Goal: Information Seeking & Learning: Check status

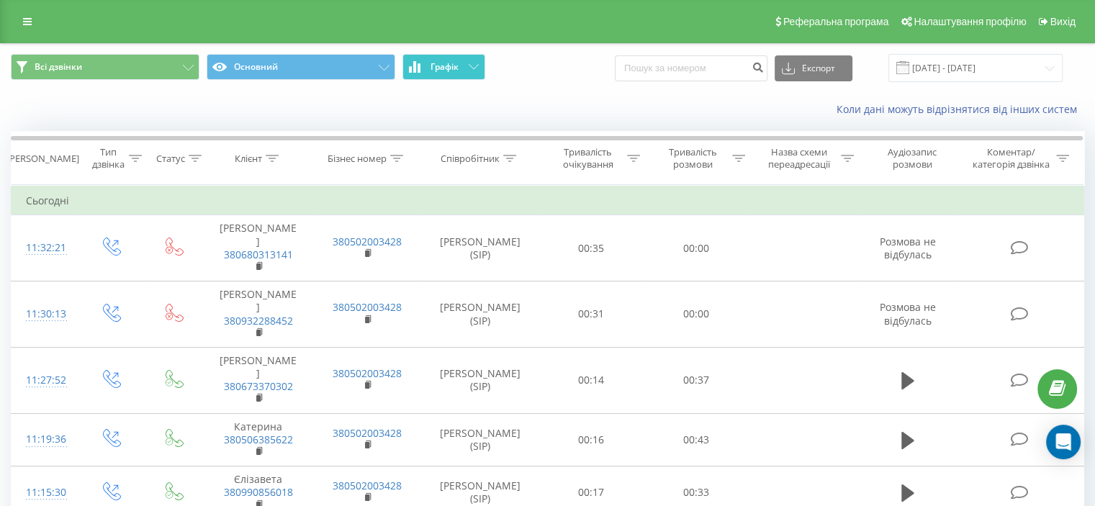
click at [466, 63] on button "Графік" at bounding box center [444, 67] width 83 height 26
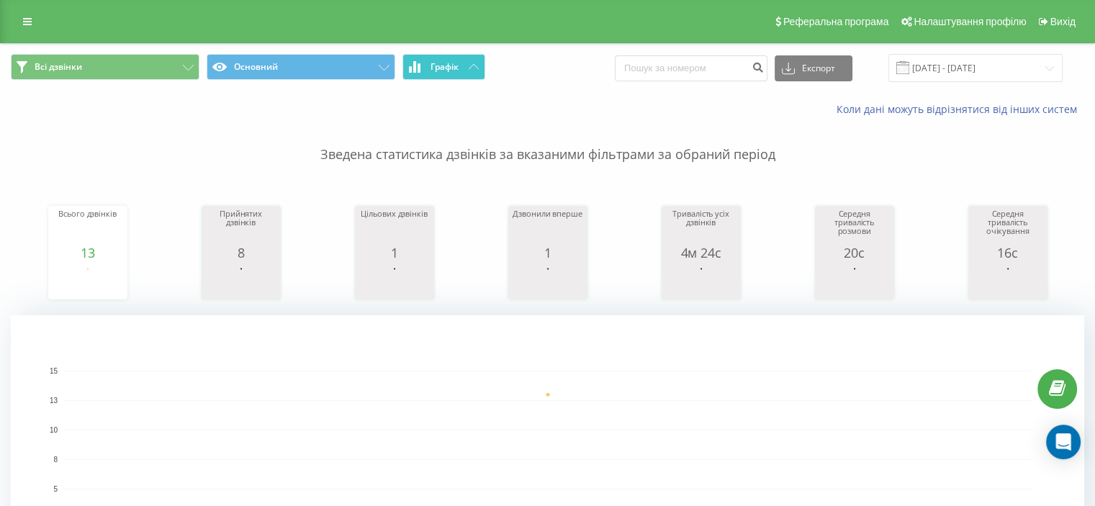
click at [466, 63] on button "Графік" at bounding box center [444, 67] width 83 height 26
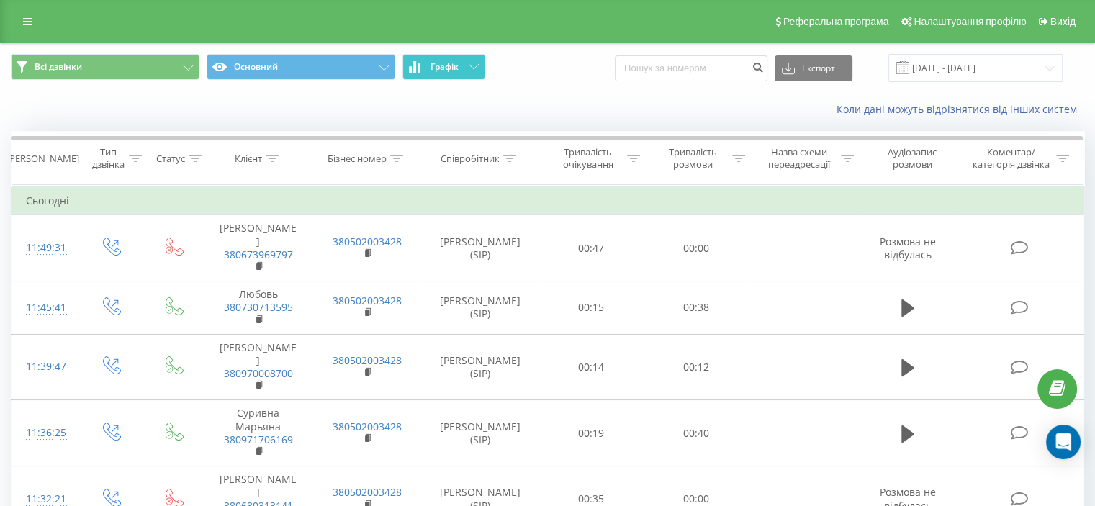
click at [462, 71] on button "Графік" at bounding box center [444, 67] width 83 height 26
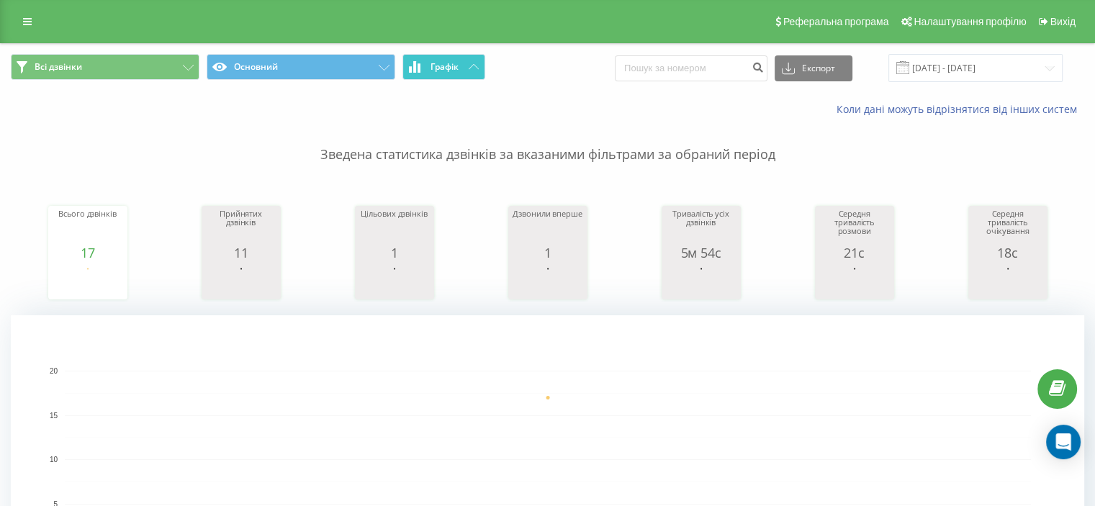
click at [462, 71] on button "Графік" at bounding box center [444, 67] width 83 height 26
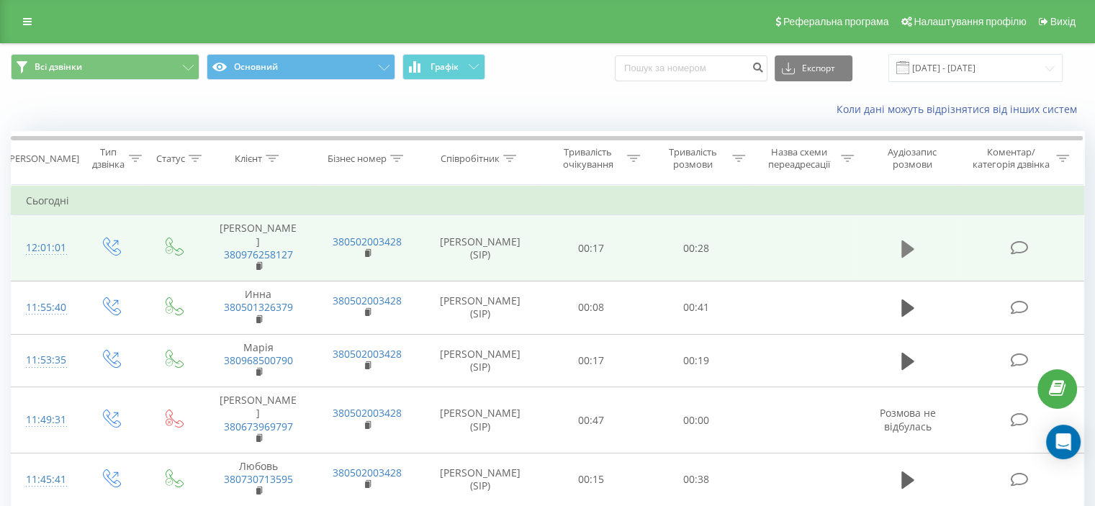
click at [907, 248] on icon at bounding box center [908, 249] width 13 height 17
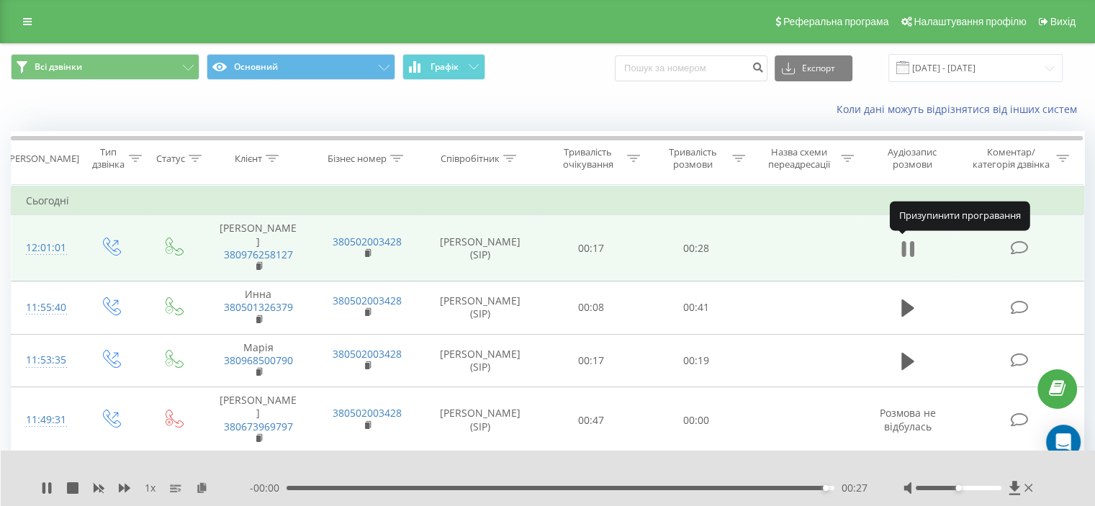
click at [905, 251] on icon at bounding box center [904, 249] width 4 height 16
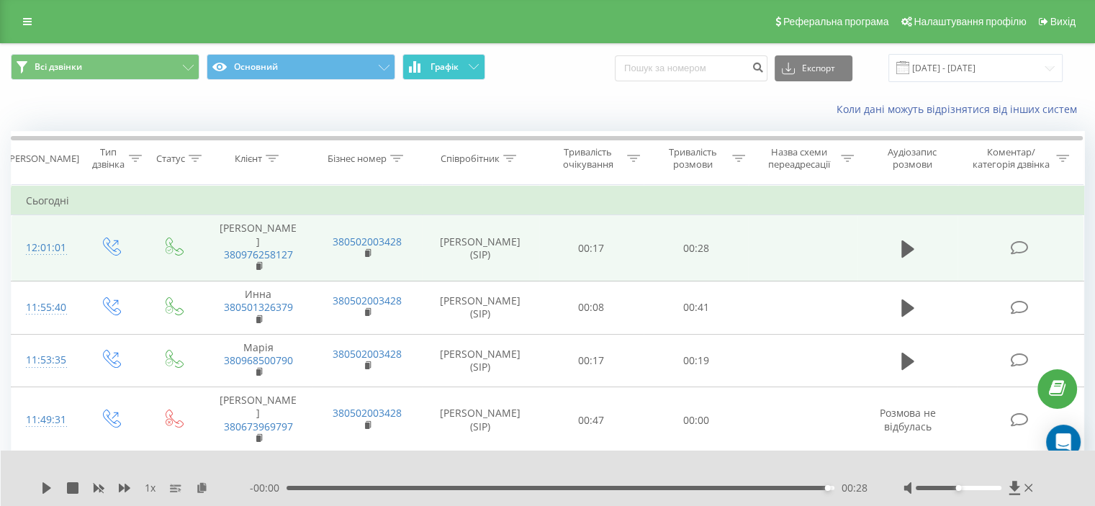
click at [477, 66] on icon at bounding box center [474, 66] width 10 height 5
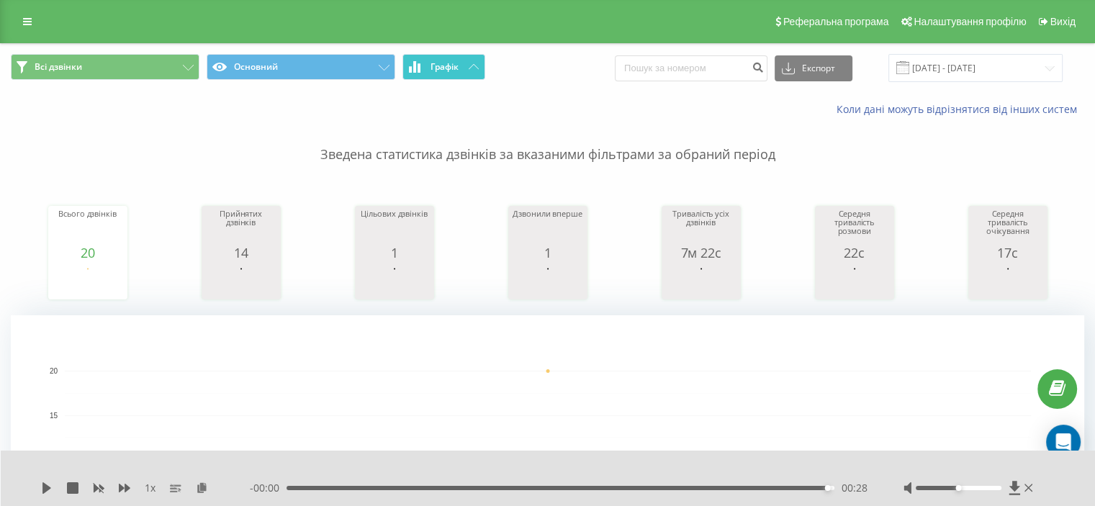
click at [477, 66] on icon at bounding box center [474, 66] width 10 height 5
